Goal: Task Accomplishment & Management: Manage account settings

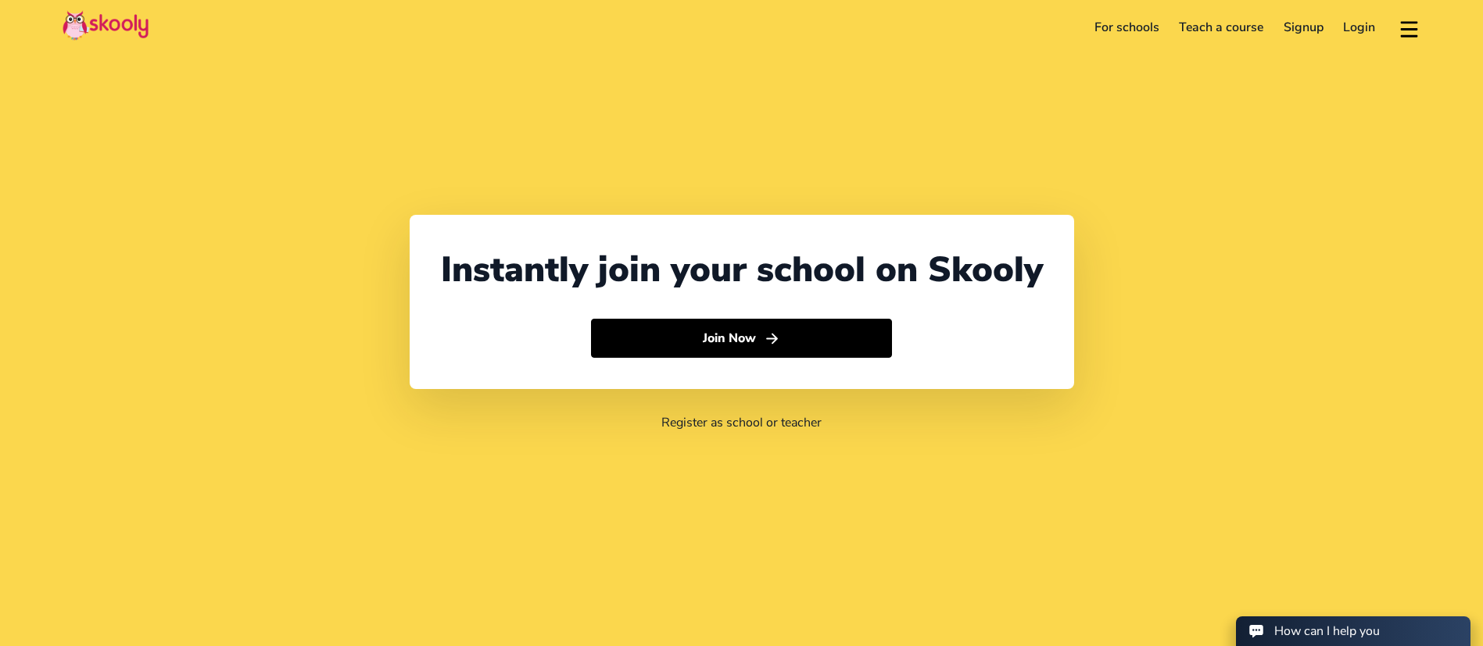
select select "971"
select select "[GEOGRAPHIC_DATA]"
select select "[GEOGRAPHIC_DATA]/[GEOGRAPHIC_DATA]"
click at [1356, 42] on header "For schools Teach a course Signup Login Download app Contact support English" at bounding box center [741, 27] width 1483 height 55
click at [1355, 32] on link "Login" at bounding box center [1360, 27] width 52 height 25
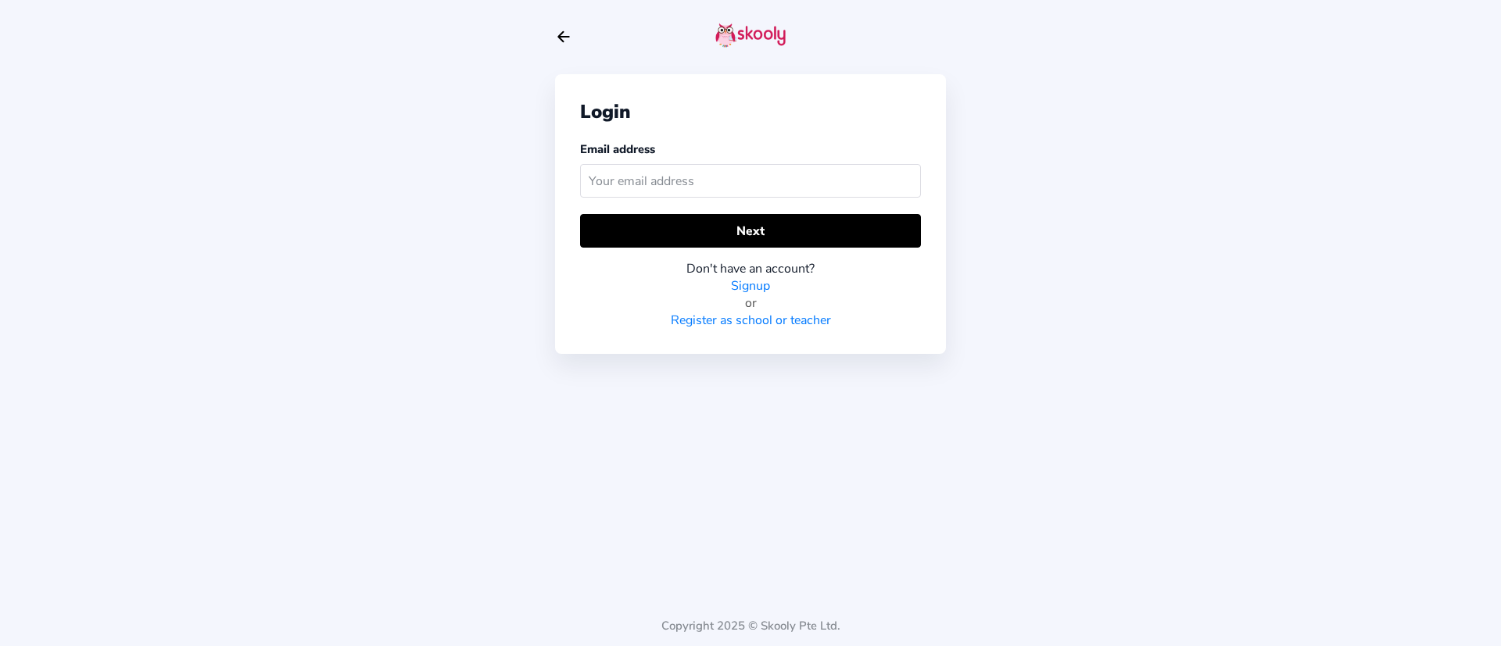
click at [790, 197] on input "text" at bounding box center [750, 181] width 341 height 34
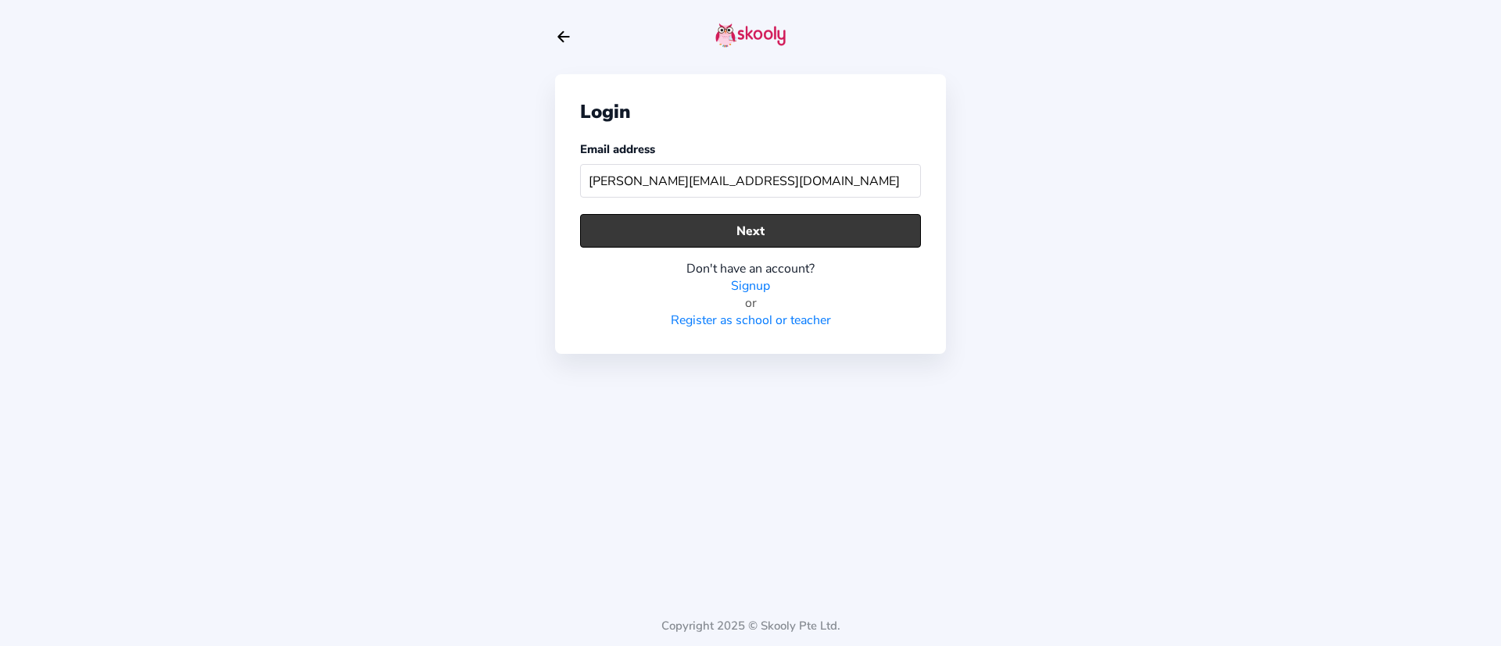
type input "[PERSON_NAME][EMAIL_ADDRESS][DOMAIN_NAME]"
click at [806, 230] on button "Next" at bounding box center [750, 231] width 341 height 34
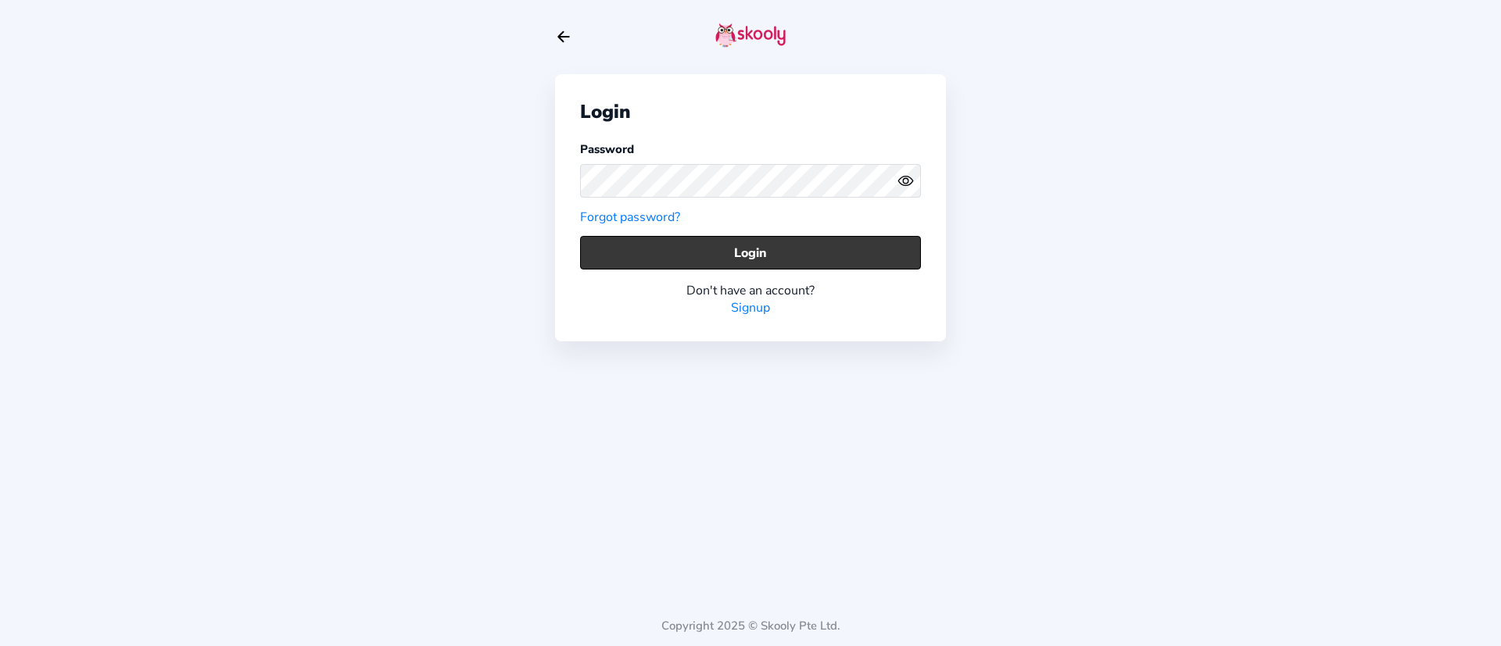
click at [788, 260] on button "Login" at bounding box center [750, 253] width 341 height 34
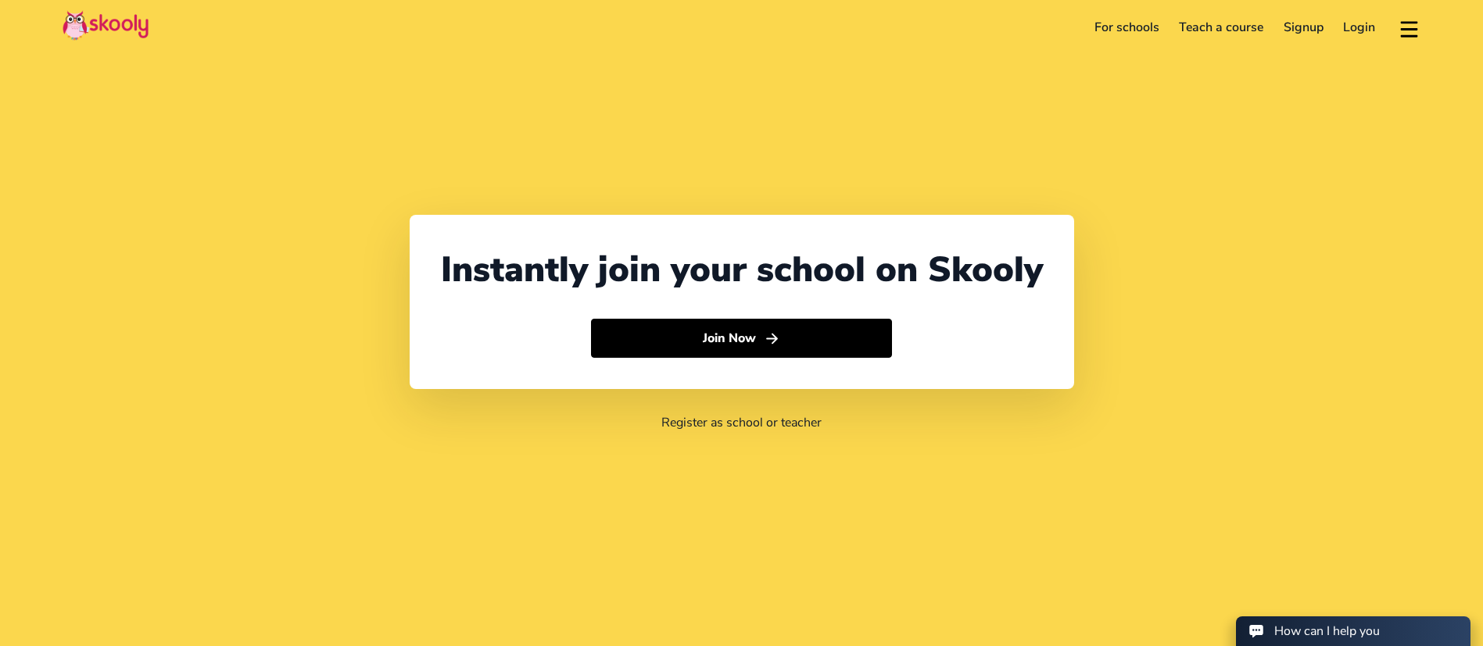
select select "971"
select select "[GEOGRAPHIC_DATA]"
select select "[GEOGRAPHIC_DATA]/[GEOGRAPHIC_DATA]"
click at [1352, 17] on link "Login" at bounding box center [1360, 27] width 52 height 25
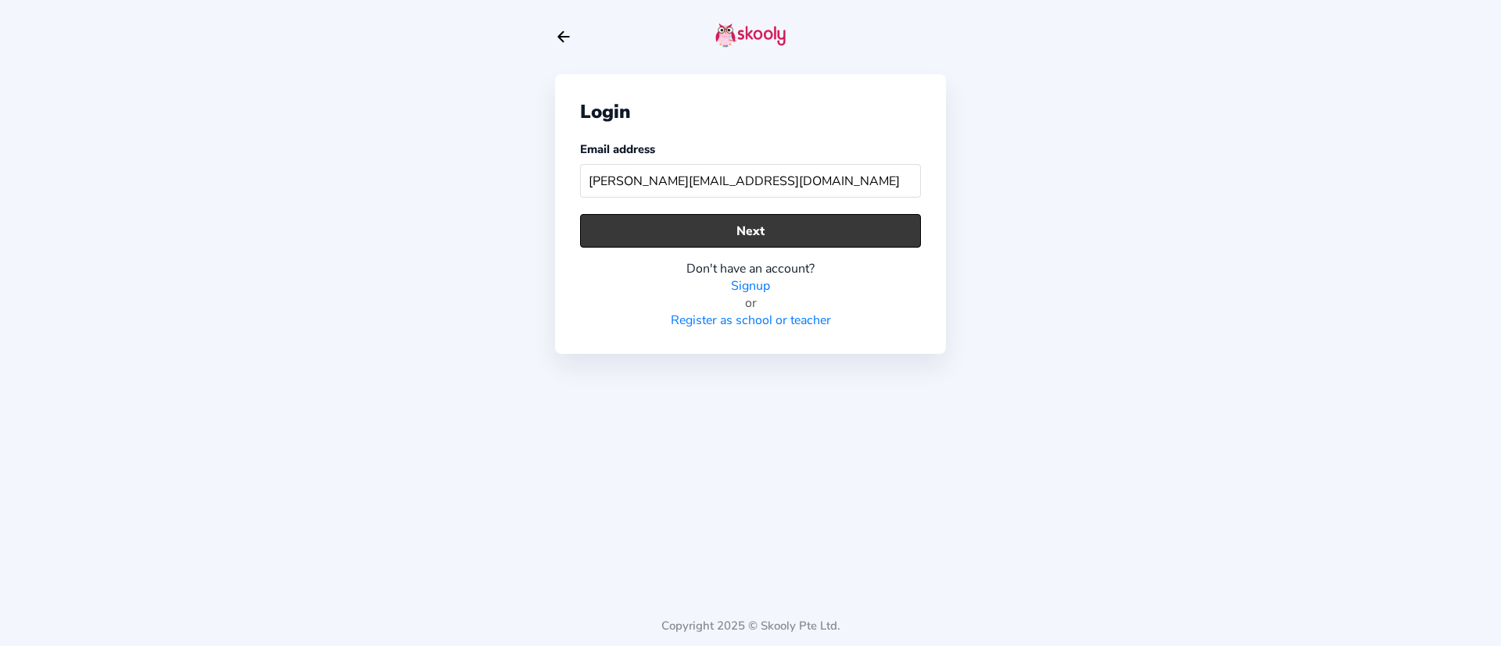
type input "[PERSON_NAME][EMAIL_ADDRESS][DOMAIN_NAME]"
click at [593, 227] on button "Next" at bounding box center [750, 231] width 341 height 34
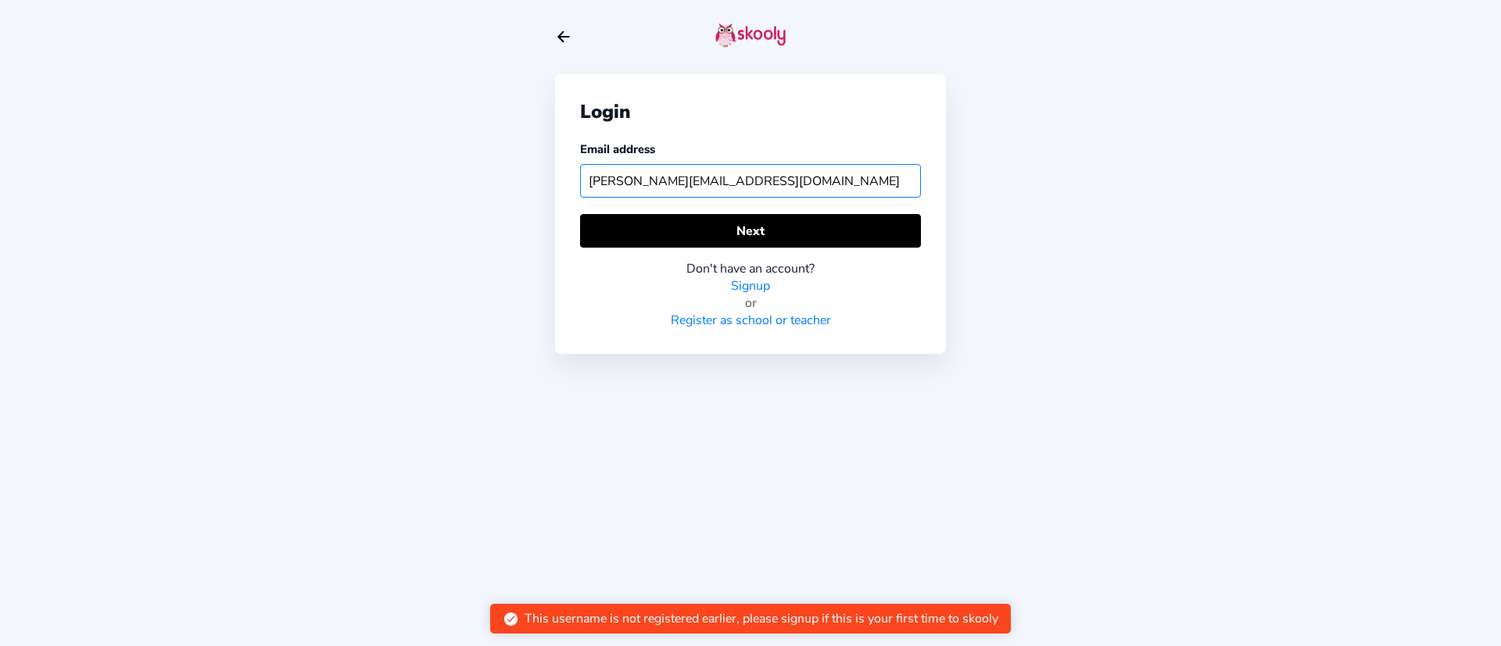
click at [700, 186] on input "[PERSON_NAME][EMAIL_ADDRESS][DOMAIN_NAME]" at bounding box center [750, 181] width 341 height 34
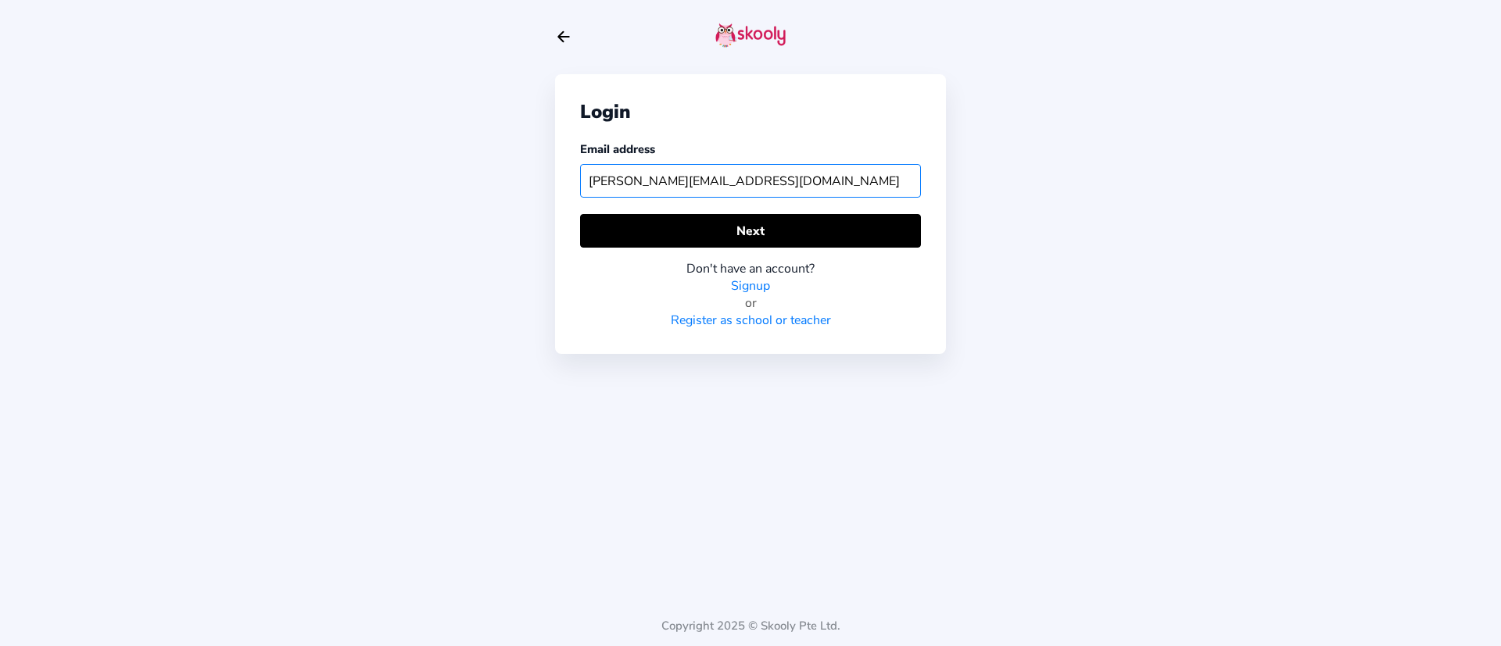
type input "[PERSON_NAME][EMAIL_ADDRESS][DOMAIN_NAME]"
click at [794, 199] on div "Email address [EMAIL_ADDRESS][DOMAIN_NAME]" at bounding box center [750, 172] width 341 height 63
click at [796, 208] on div "Login Email address [PERSON_NAME][EMAIL_ADDRESS][DOMAIN_NAME] Next Don't have a…" at bounding box center [750, 214] width 391 height 280
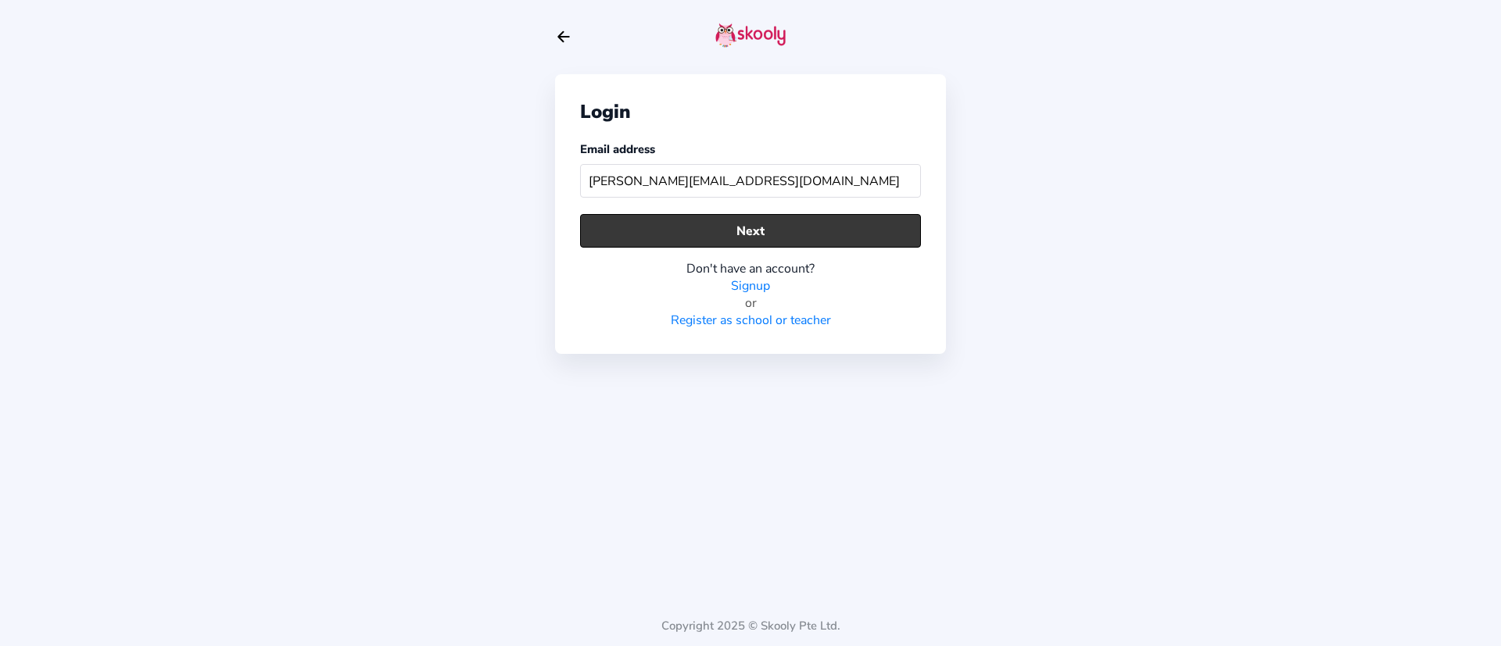
click at [796, 217] on button "Next" at bounding box center [750, 231] width 341 height 34
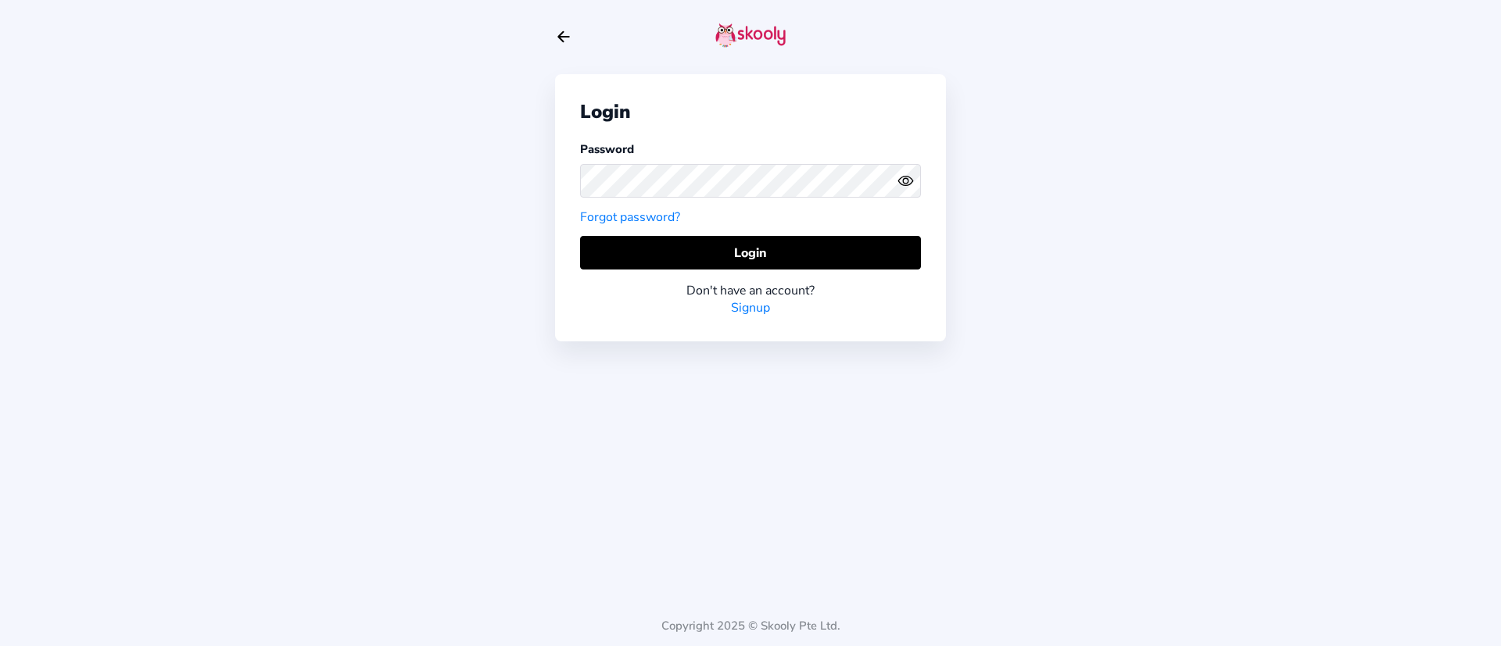
click at [796, 218] on div "Password Forgot password?" at bounding box center [750, 183] width 341 height 85
click at [808, 254] on button "Login" at bounding box center [750, 253] width 341 height 34
